Goal: Task Accomplishment & Management: Complete application form

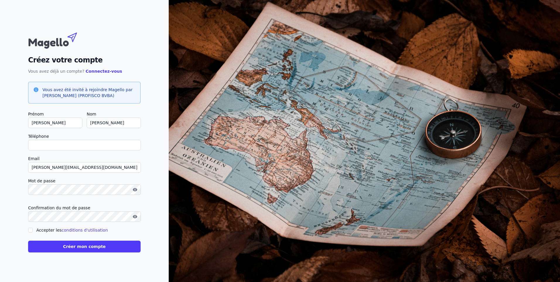
click at [91, 146] on input "Téléphone" at bounding box center [84, 145] width 113 height 11
type input "0"
checkbox input "false"
type input "0496233168"
click at [29, 231] on input "Accepter les conditions d'utilisation" at bounding box center [30, 230] width 5 height 5
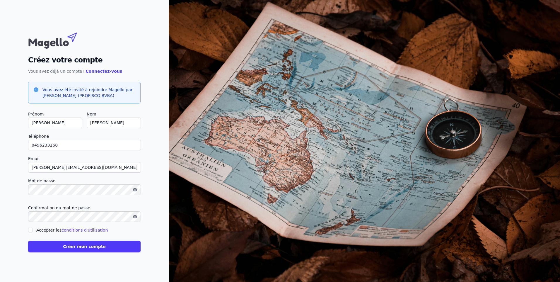
checkbox input "true"
click at [63, 248] on button "Créer mon compte" at bounding box center [84, 247] width 113 height 12
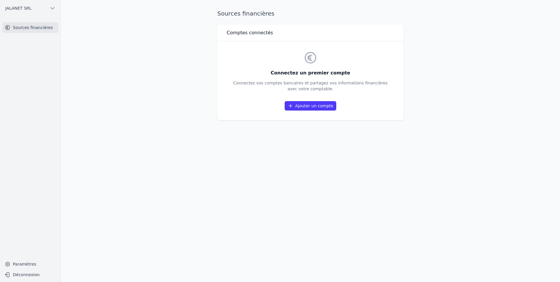
click at [309, 105] on link "Ajouter un compte" at bounding box center [311, 105] width 52 height 9
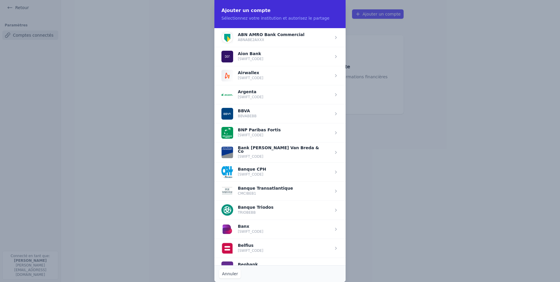
click at [333, 247] on span "button" at bounding box center [280, 248] width 131 height 19
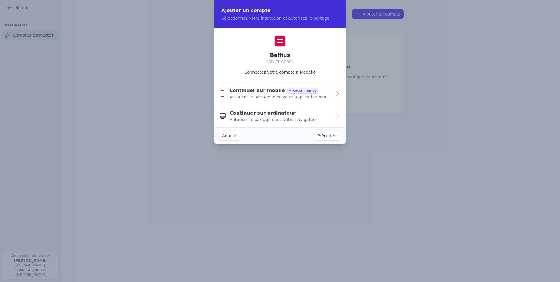
click at [336, 93] on icon "button" at bounding box center [337, 93] width 7 height 7
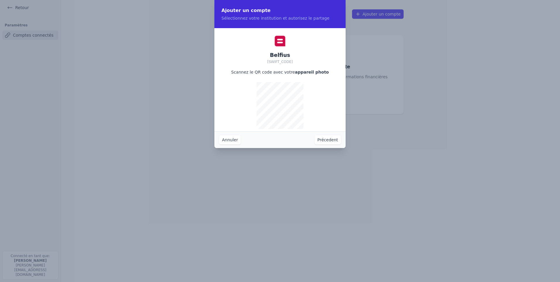
click at [227, 141] on button "Annuler" at bounding box center [230, 139] width 22 height 9
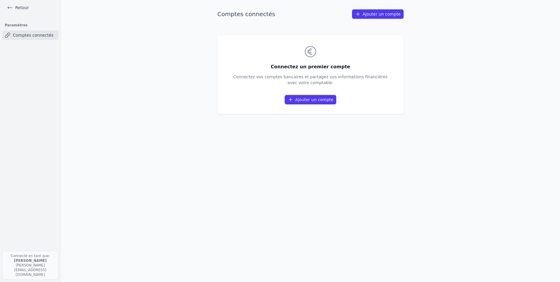
click at [305, 100] on link "Ajouter un compte" at bounding box center [311, 99] width 52 height 9
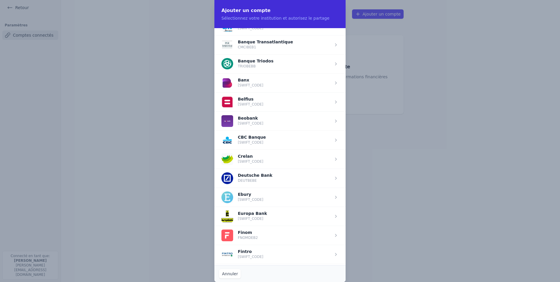
scroll to position [147, 0]
click at [249, 97] on span "button" at bounding box center [280, 101] width 131 height 19
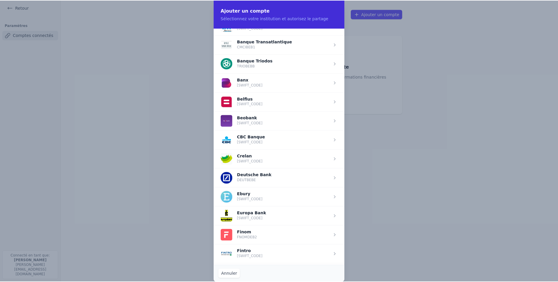
scroll to position [0, 0]
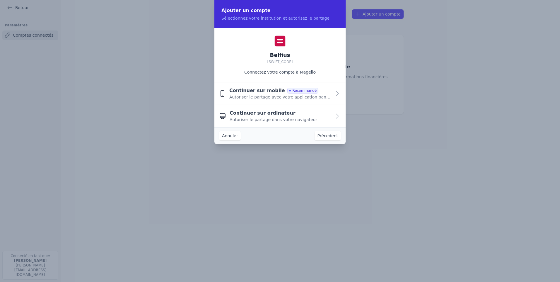
click at [255, 115] on span "Continuer sur ordinateur" at bounding box center [263, 113] width 66 height 7
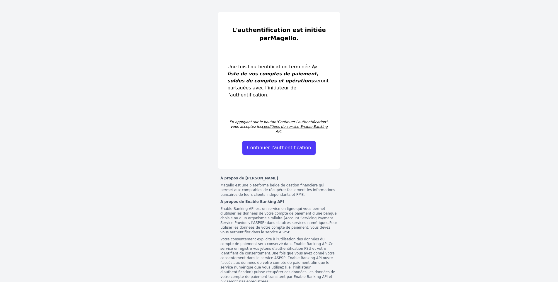
click at [281, 141] on button "Continuer l'authentification" at bounding box center [279, 148] width 74 height 14
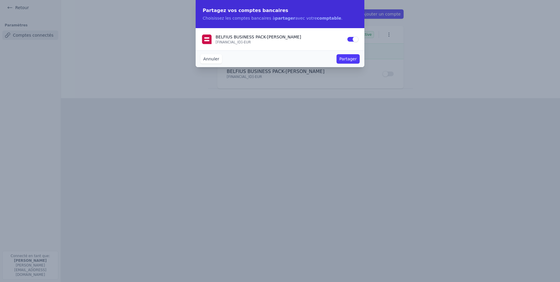
click at [344, 60] on button "Partager" at bounding box center [348, 58] width 23 height 9
